Goal: Find specific page/section

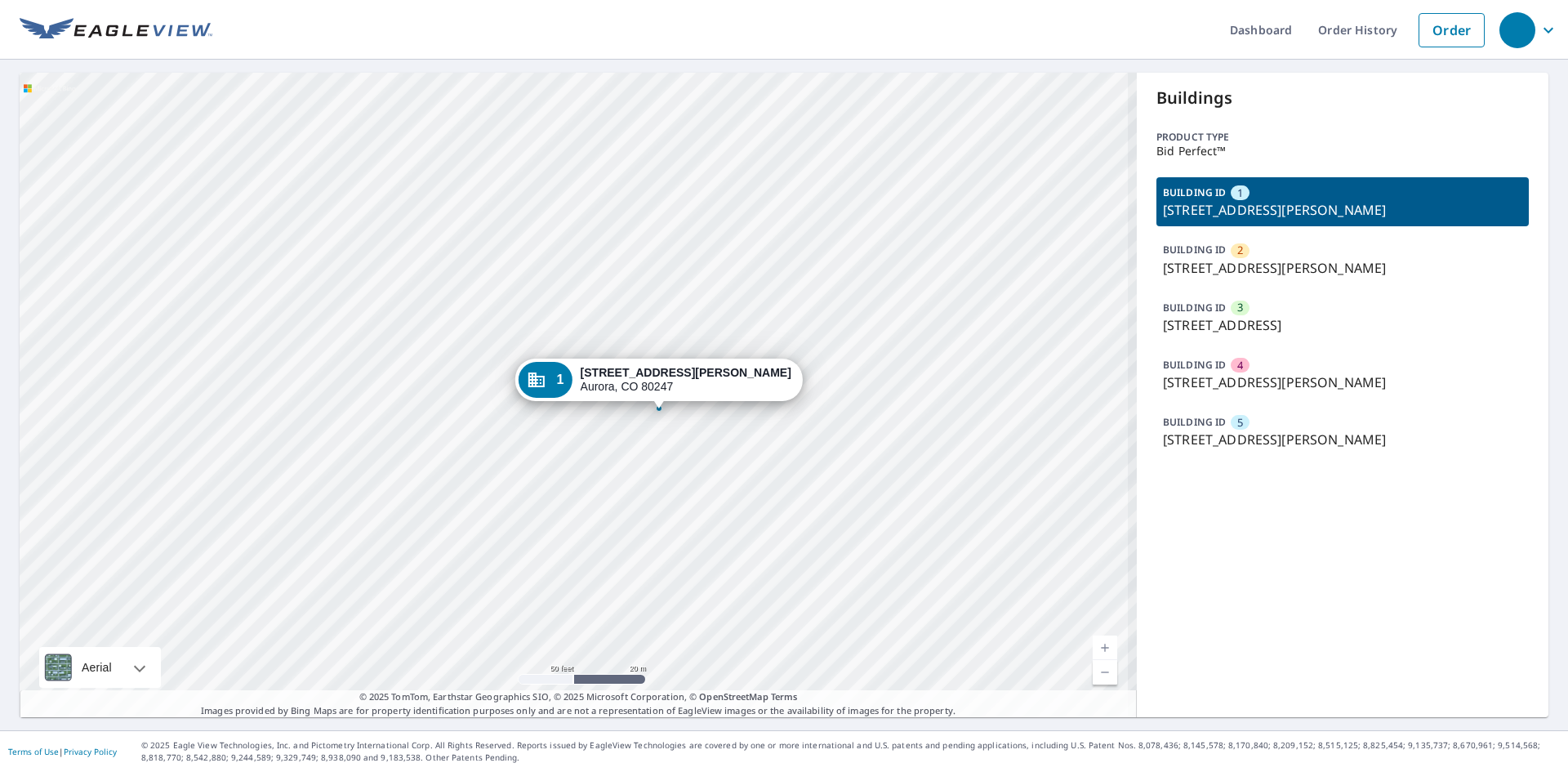
drag, startPoint x: 503, startPoint y: 304, endPoint x: 477, endPoint y: 254, distance: 56.4
click at [477, 254] on div "2 [STREET_ADDRESS][PERSON_NAME] 3 [STREET_ADDRESS] 4 [STREET_ADDRESS][GEOGRAPHI…" at bounding box center [578, 395] width 1117 height 645
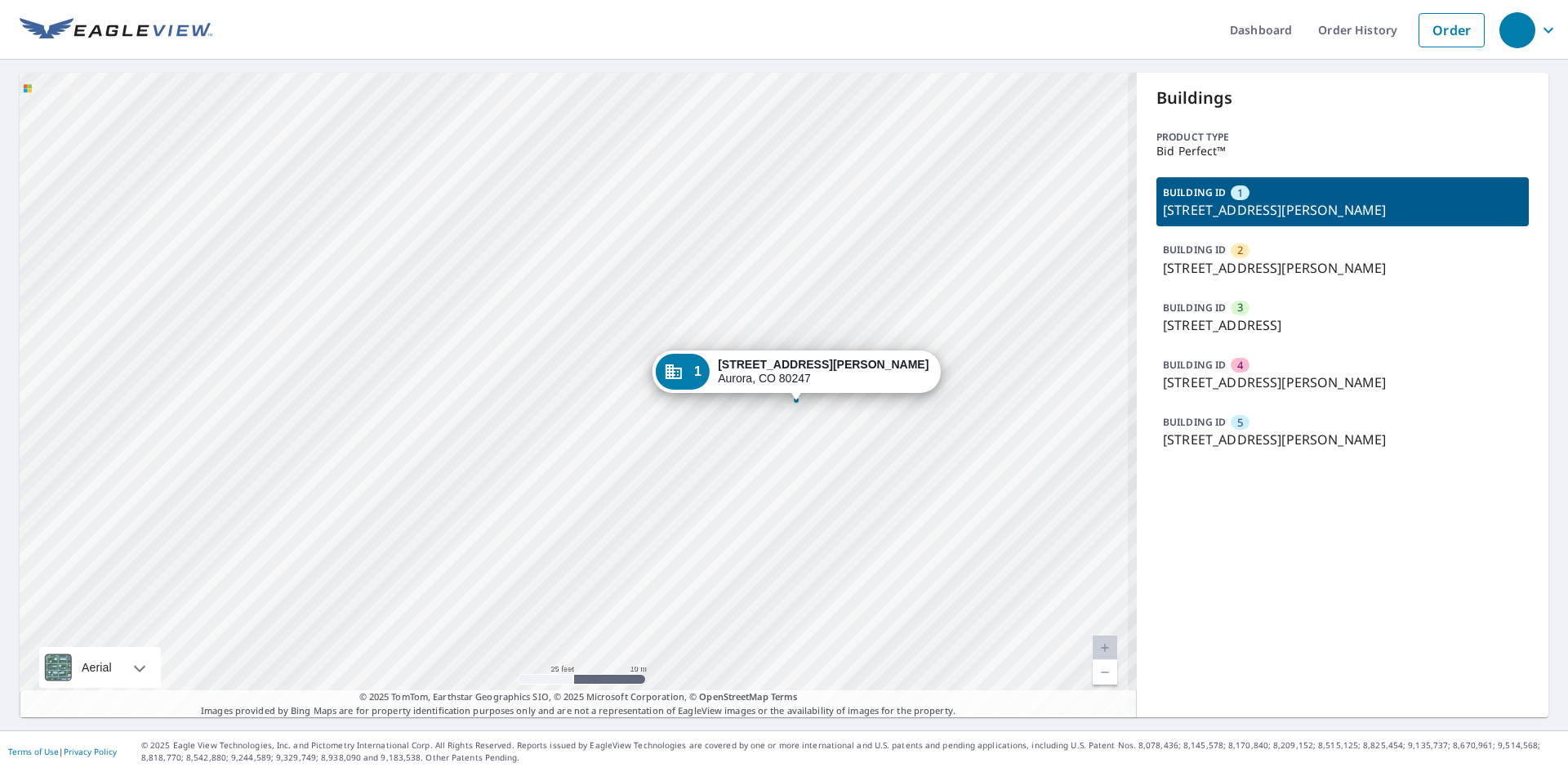
drag, startPoint x: 744, startPoint y: 191, endPoint x: 760, endPoint y: 179, distance: 20.0
click at [760, 179] on div "2 [STREET_ADDRESS][PERSON_NAME] 3 [STREET_ADDRESS] 4 [STREET_ADDRESS][GEOGRAPHI…" at bounding box center [578, 395] width 1117 height 645
click at [1197, 252] on p "BUILDING ID" at bounding box center [1194, 249] width 63 height 14
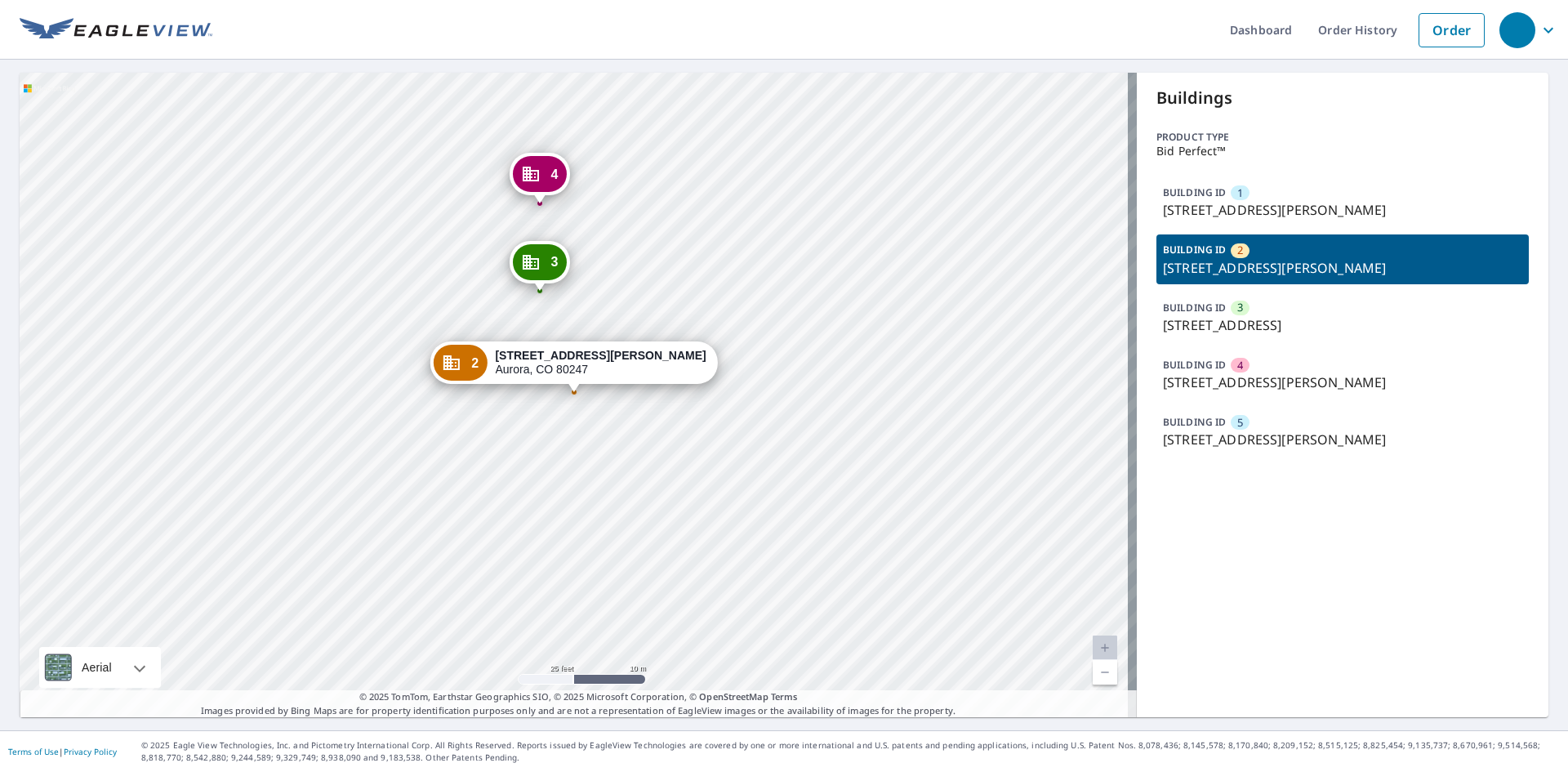
click at [1198, 316] on p "[STREET_ADDRESS]" at bounding box center [1343, 325] width 359 height 20
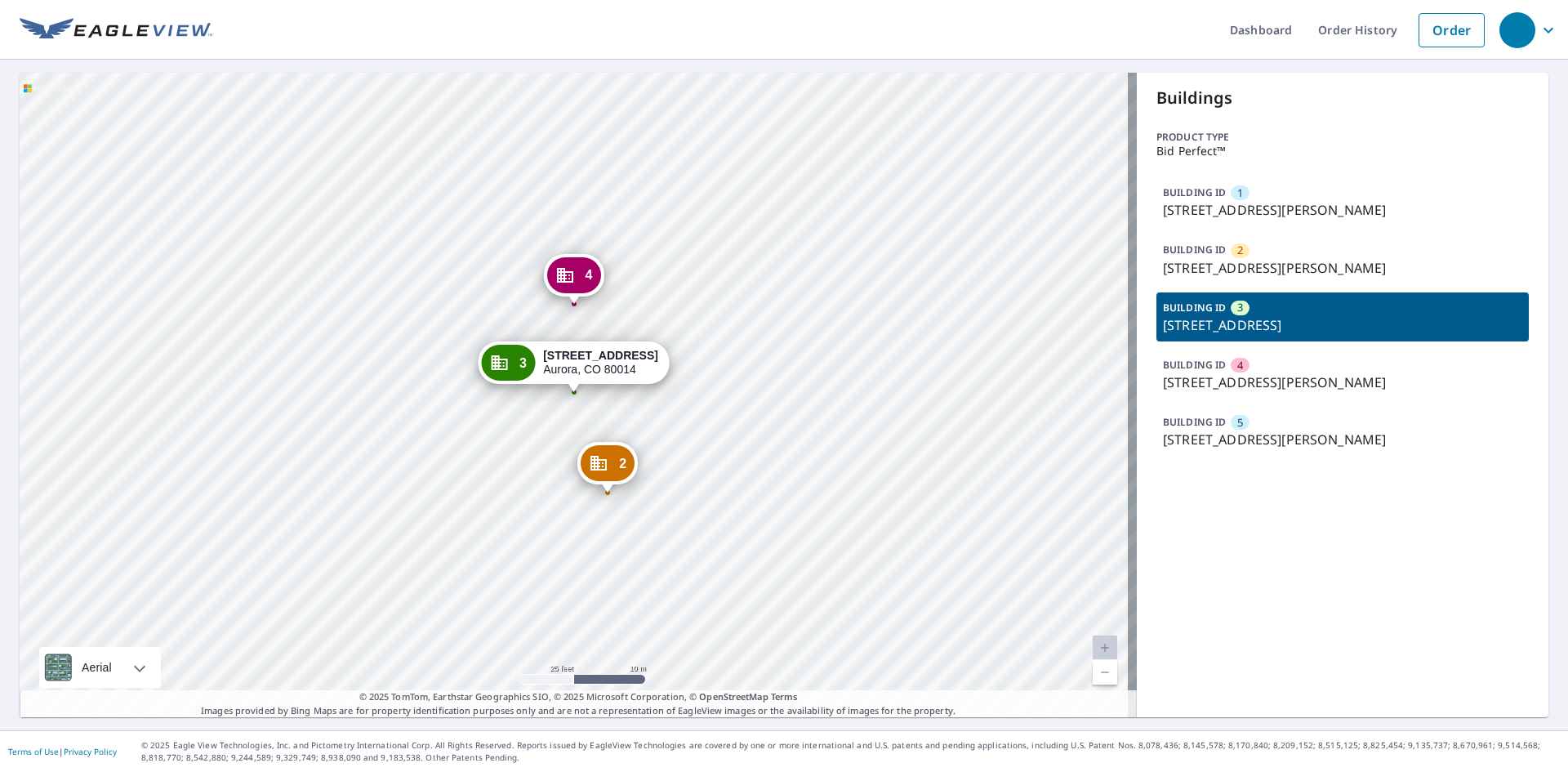
click at [1212, 383] on p "[STREET_ADDRESS][PERSON_NAME]" at bounding box center [1343, 382] width 359 height 20
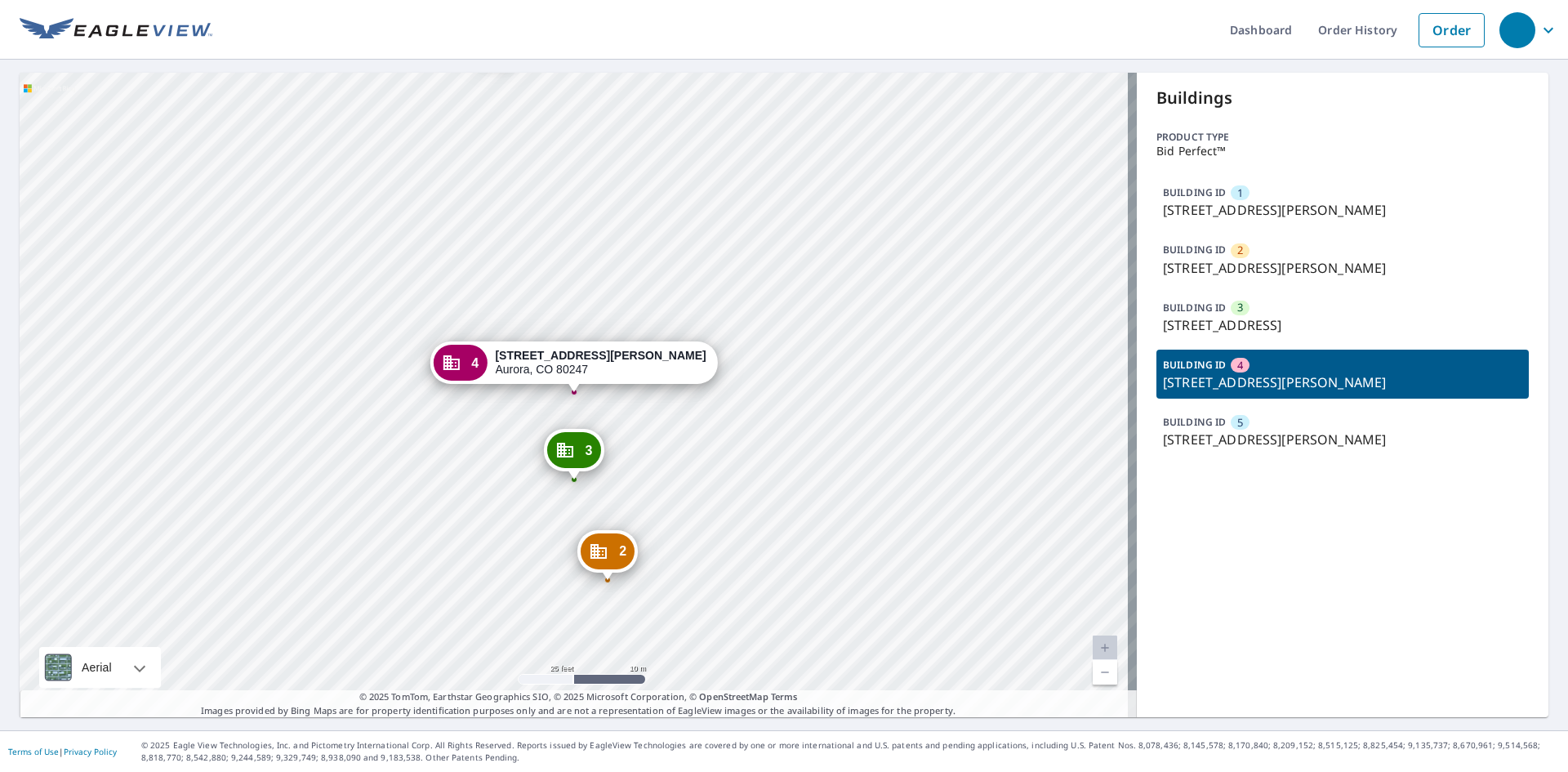
click at [1217, 430] on p "[STREET_ADDRESS][PERSON_NAME]" at bounding box center [1343, 439] width 359 height 20
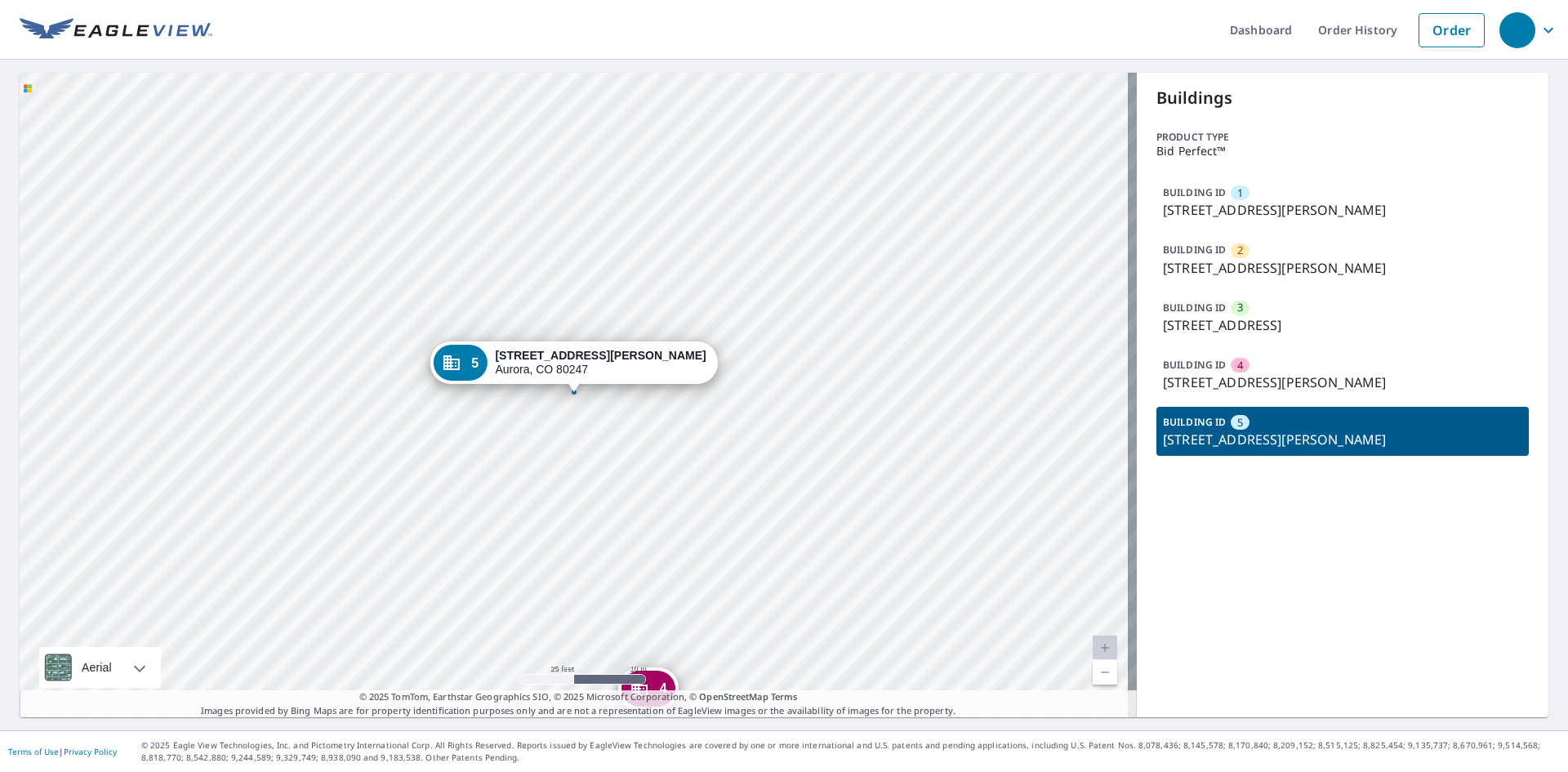
click at [1263, 252] on div "BUILDING ID 2 [STREET_ADDRESS][PERSON_NAME]" at bounding box center [1343, 260] width 373 height 49
